Goal: Information Seeking & Learning: Understand process/instructions

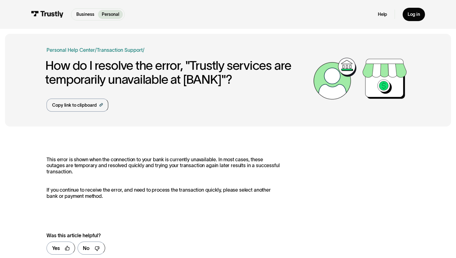
click at [105, 60] on h1 "How do I resolve the error, "Trustly services are temporarily unavailable at [B…" at bounding box center [177, 73] width 265 height 28
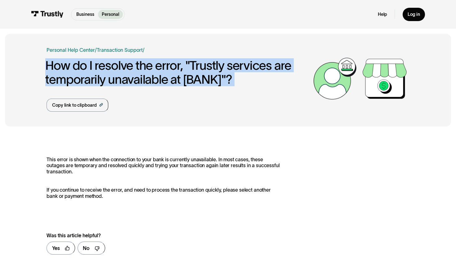
click at [105, 60] on h1 "How do I resolve the error, "Trustly services are temporarily unavailable at [B…" at bounding box center [177, 73] width 265 height 28
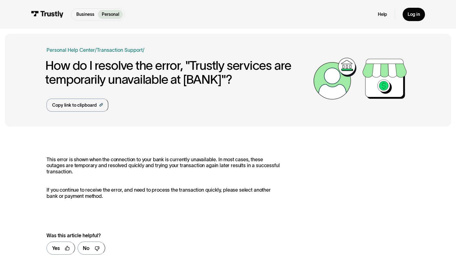
click at [118, 65] on h1 "How do I resolve the error, "Trustly services are temporarily unavailable at [B…" at bounding box center [177, 73] width 265 height 28
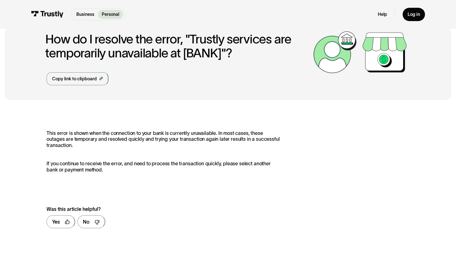
scroll to position [7, 0]
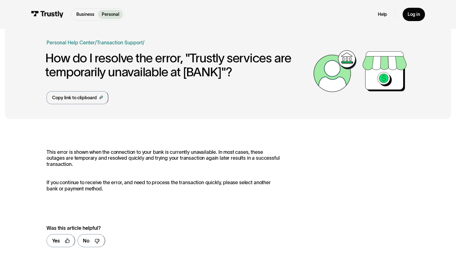
click at [296, 75] on h1 "How do I resolve the error, "Trustly services are temporarily unavailable at [B…" at bounding box center [177, 65] width 265 height 28
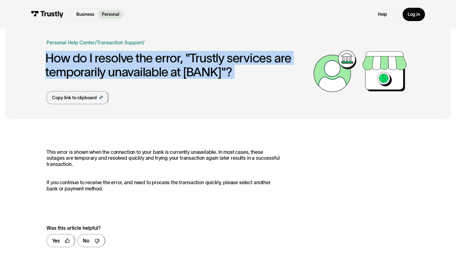
click at [296, 75] on h1 "How do I resolve the error, "Trustly services are temporarily unavailable at [B…" at bounding box center [177, 65] width 265 height 28
click at [301, 73] on h1 "How do I resolve the error, "Trustly services are temporarily unavailable at [B…" at bounding box center [177, 65] width 265 height 28
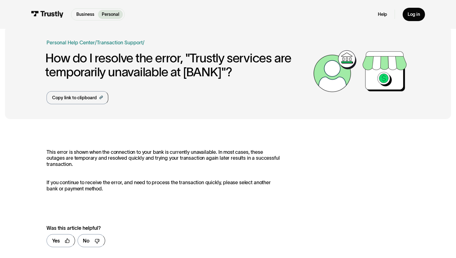
click at [301, 73] on h1 "How do I resolve the error, "Trustly services are temporarily unavailable at [B…" at bounding box center [177, 65] width 265 height 28
